Goal: Navigation & Orientation: Find specific page/section

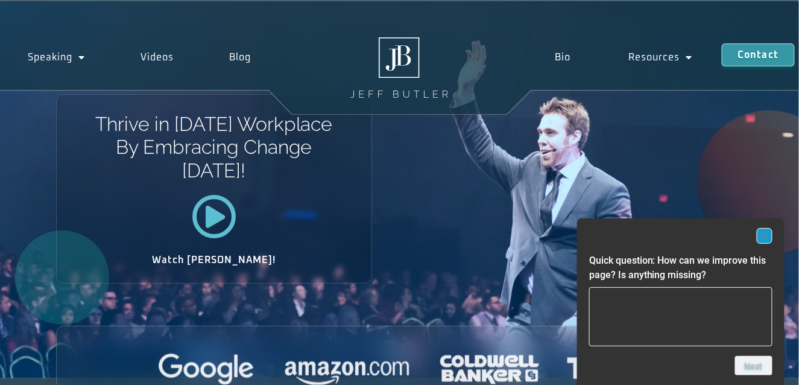
click at [764, 240] on rect "Hide survey" at bounding box center [765, 236] width 14 height 14
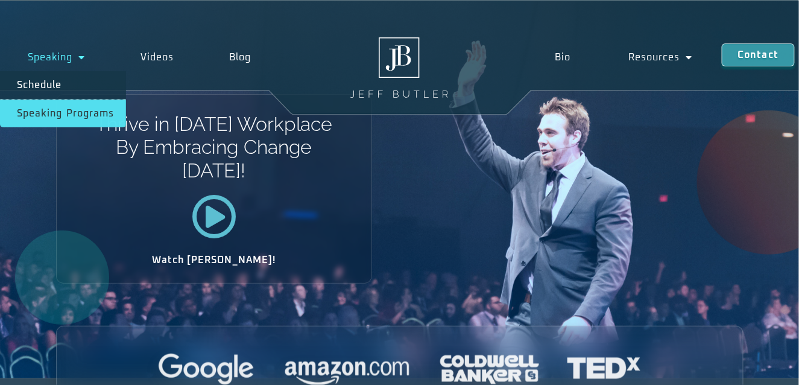
click at [74, 114] on link "Speaking Programs" at bounding box center [63, 114] width 126 height 28
